Goal: Navigation & Orientation: Find specific page/section

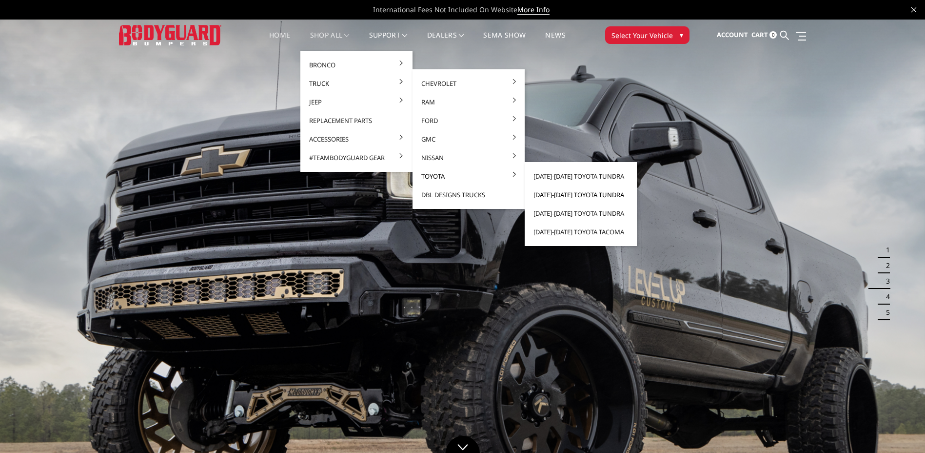
click at [567, 195] on link "[DATE]-[DATE] Toyota Tundra" at bounding box center [581, 194] width 104 height 19
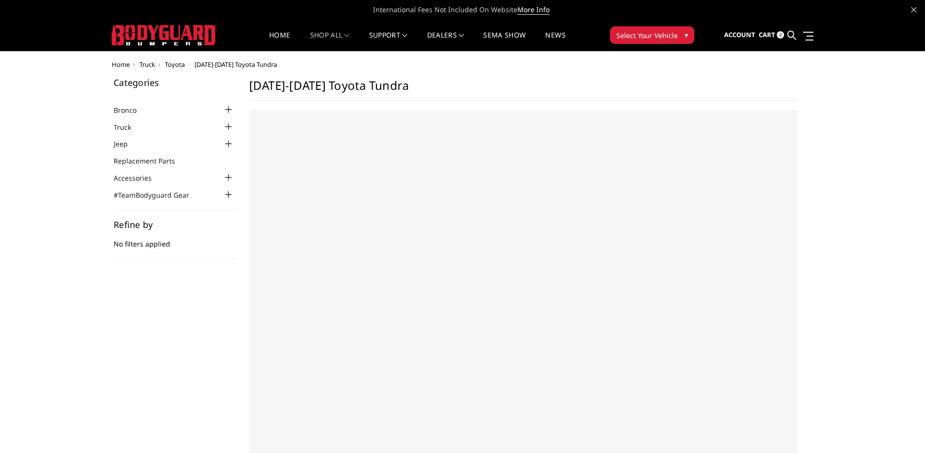
select select "US"
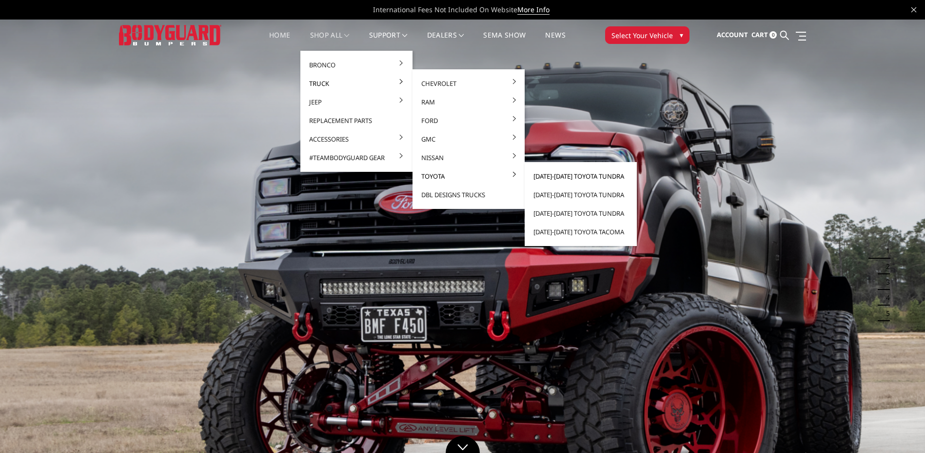
click at [575, 177] on link "[DATE]-[DATE] Toyota Tundra" at bounding box center [581, 176] width 104 height 19
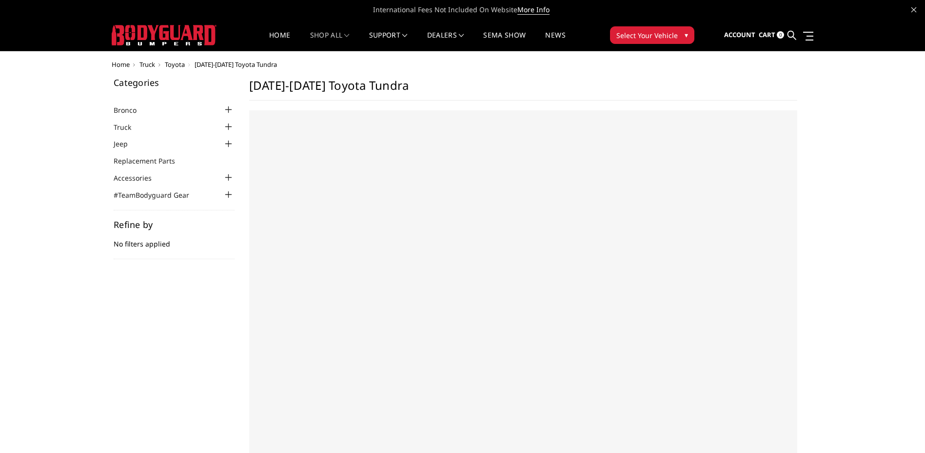
select select "US"
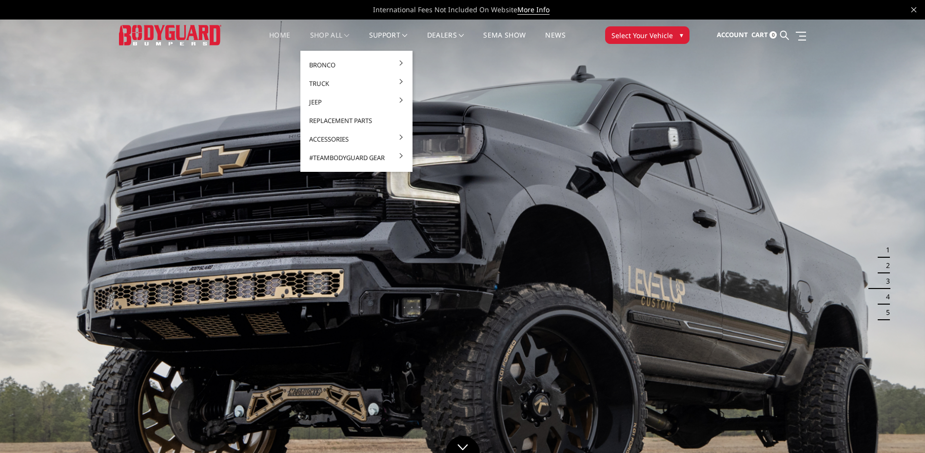
click at [343, 35] on link "shop all" at bounding box center [330, 41] width 40 height 19
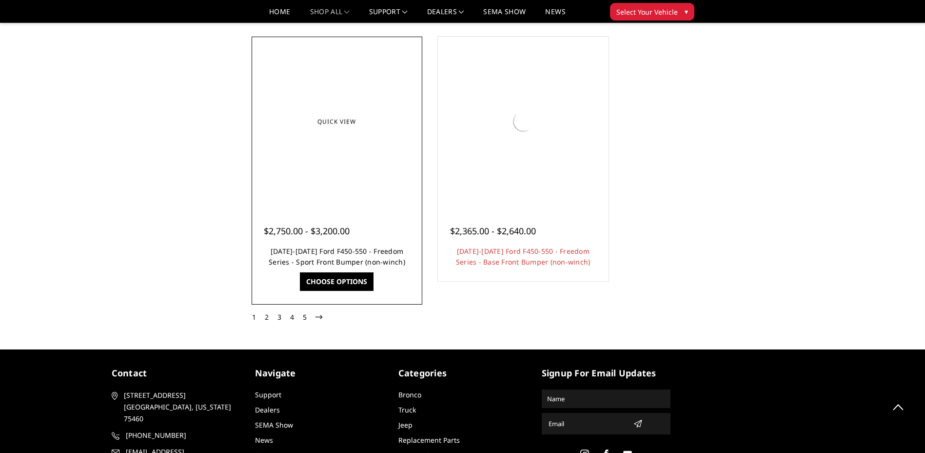
scroll to position [4412, 0]
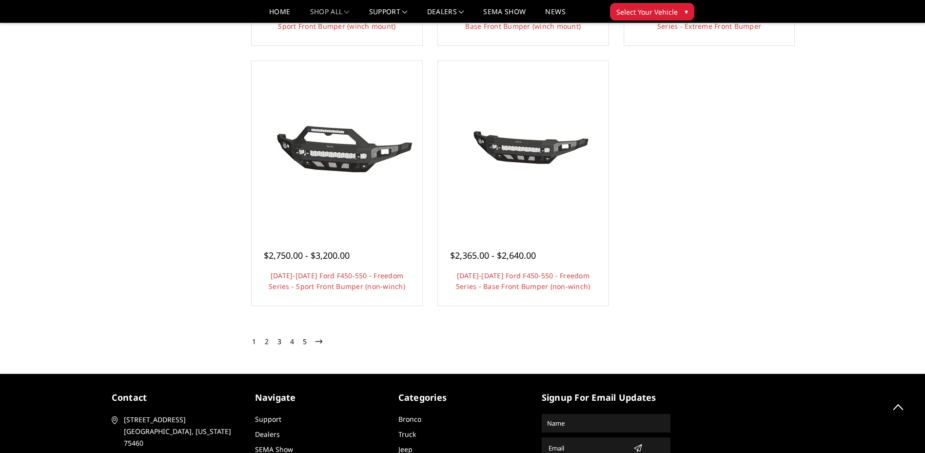
click at [265, 342] on link "2" at bounding box center [266, 342] width 9 height 12
